Goal: Information Seeking & Learning: Learn about a topic

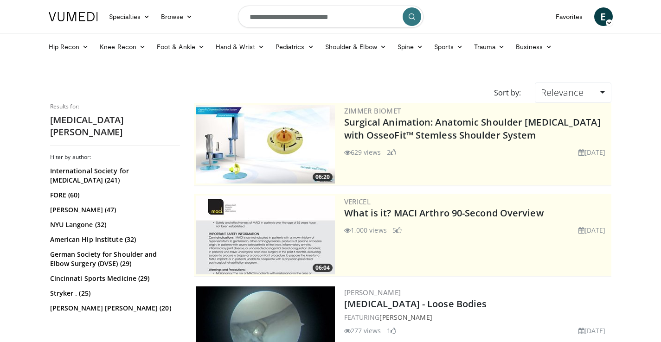
scroll to position [553, 0]
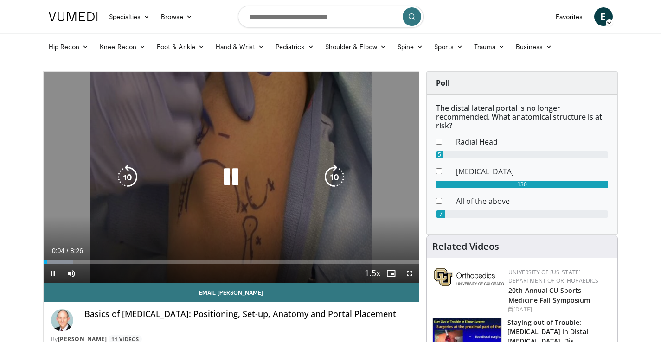
click at [232, 180] on icon "Video Player" at bounding box center [231, 177] width 26 height 26
